Goal: Communication & Community: Participate in discussion

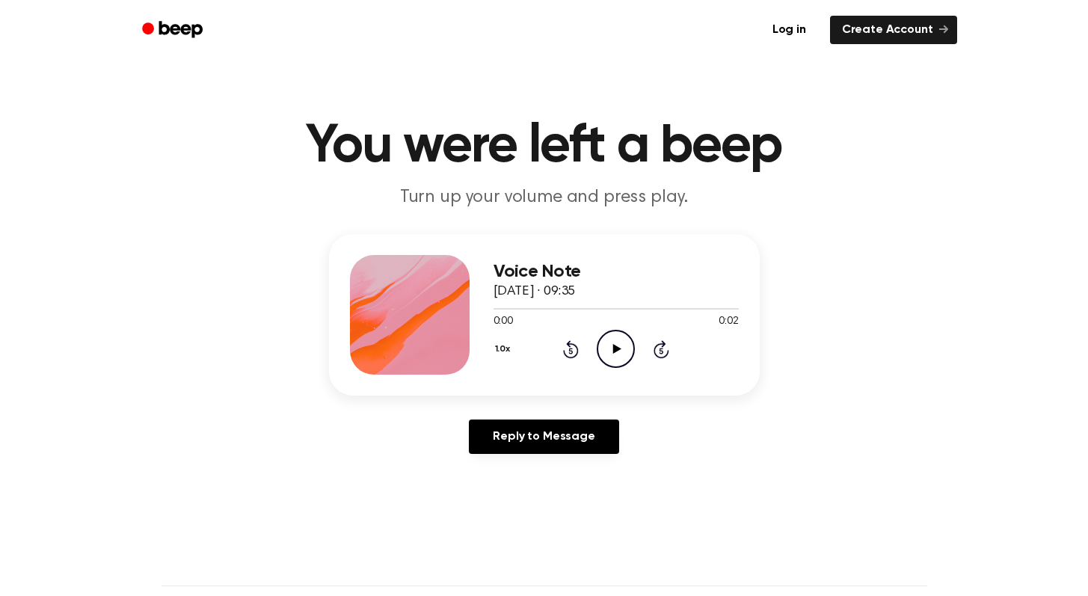
click at [617, 343] on icon "Play Audio" at bounding box center [616, 349] width 38 height 38
click at [615, 343] on icon "Play Audio" at bounding box center [616, 349] width 38 height 38
click at [620, 353] on icon "Play Audio" at bounding box center [616, 349] width 38 height 38
click at [618, 355] on icon "Play Audio" at bounding box center [616, 349] width 38 height 38
click at [622, 345] on icon "Play Audio" at bounding box center [616, 349] width 38 height 38
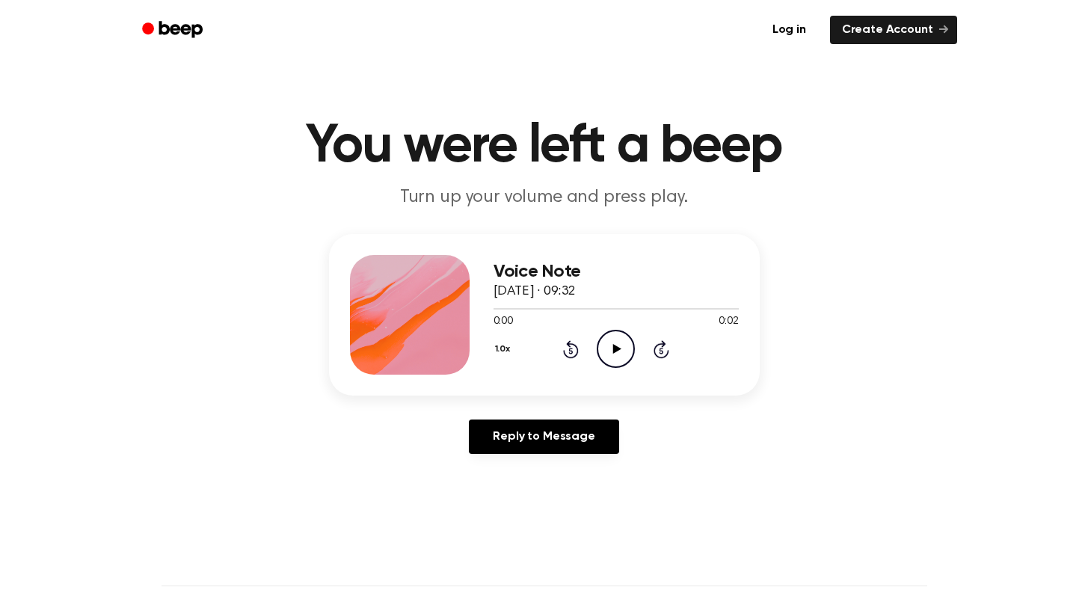
click at [613, 345] on icon at bounding box center [617, 349] width 8 height 10
click at [609, 348] on icon "Play Audio" at bounding box center [616, 349] width 38 height 38
click at [607, 355] on icon "Play Audio" at bounding box center [616, 349] width 38 height 38
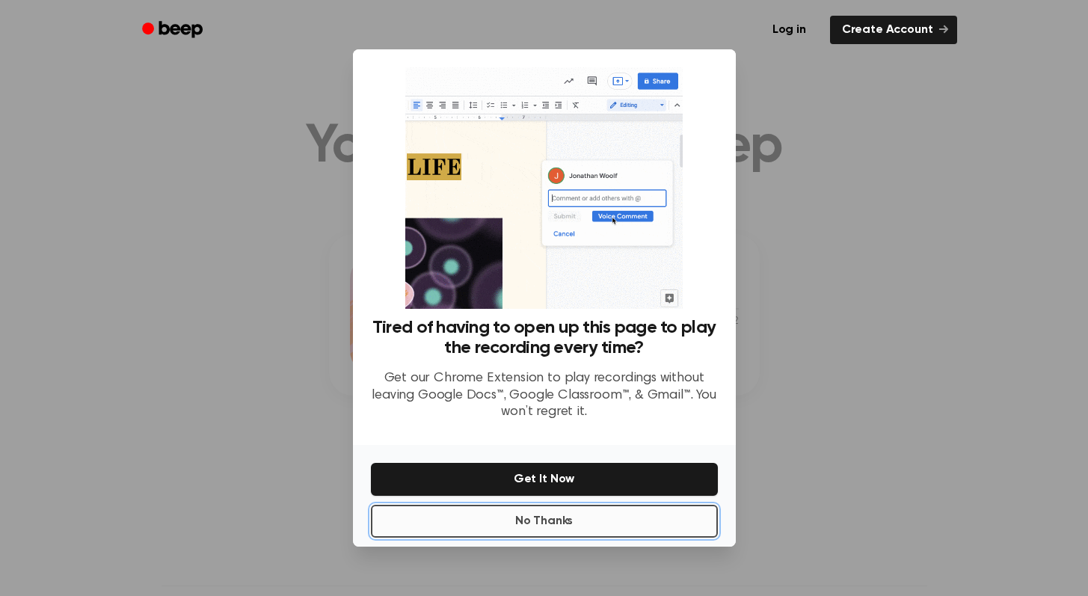
click at [567, 521] on button "No Thanks" at bounding box center [544, 521] width 347 height 33
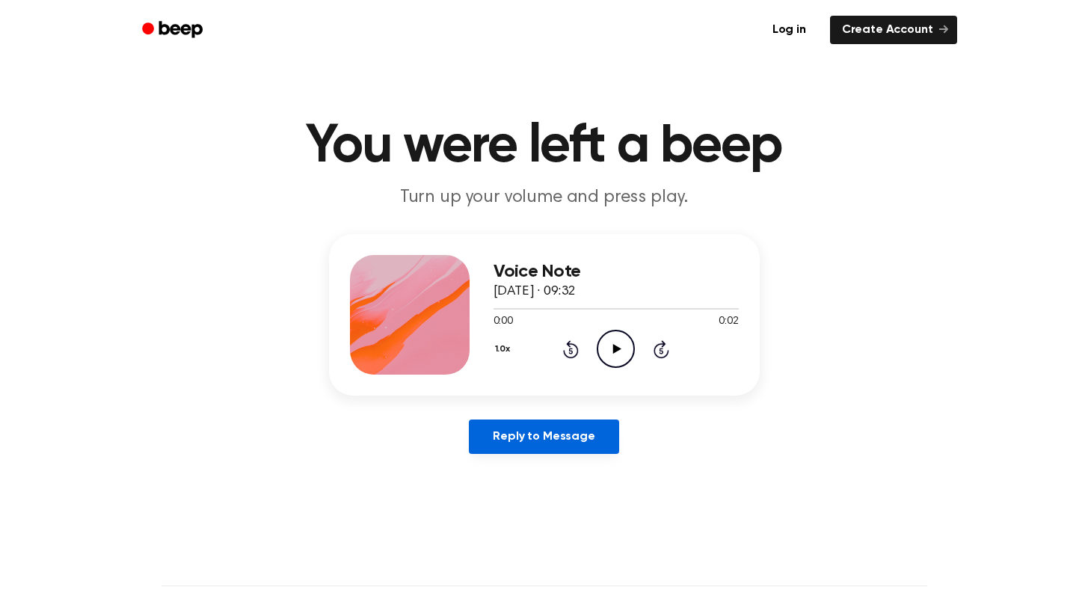
click at [564, 441] on link "Reply to Message" at bounding box center [544, 436] width 150 height 34
click at [614, 357] on icon "Play Audio" at bounding box center [616, 349] width 38 height 38
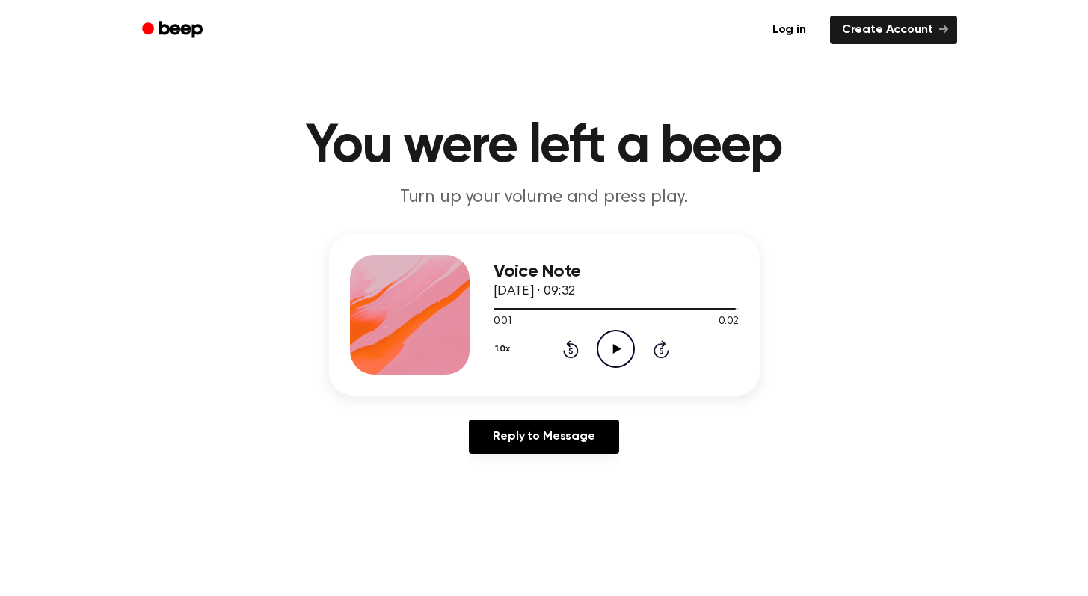
click at [611, 342] on icon "Play Audio" at bounding box center [616, 349] width 38 height 38
